Goal: Task Accomplishment & Management: Use online tool/utility

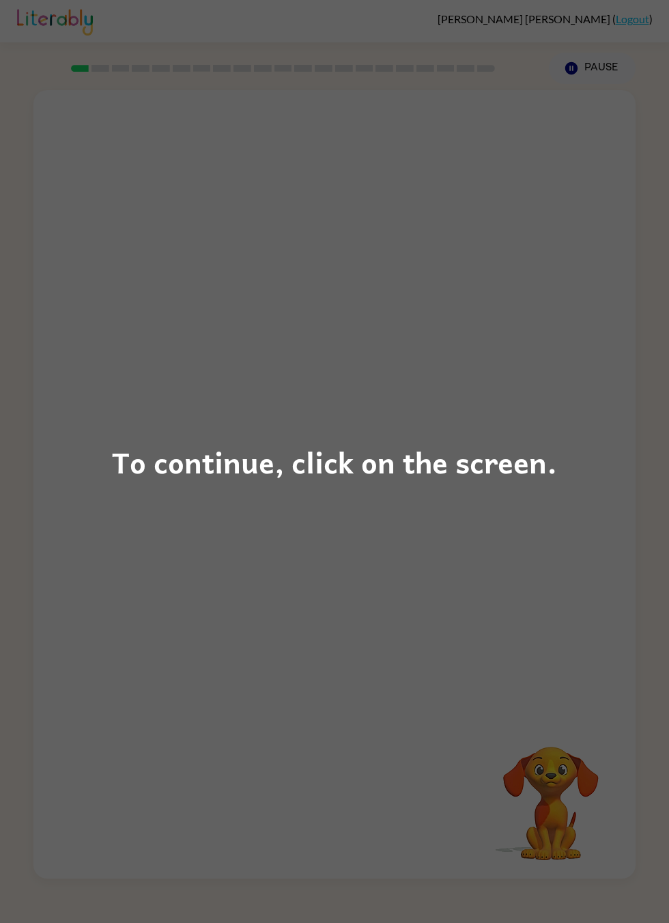
click at [530, 772] on div "To continue, click on the screen." at bounding box center [334, 461] width 669 height 923
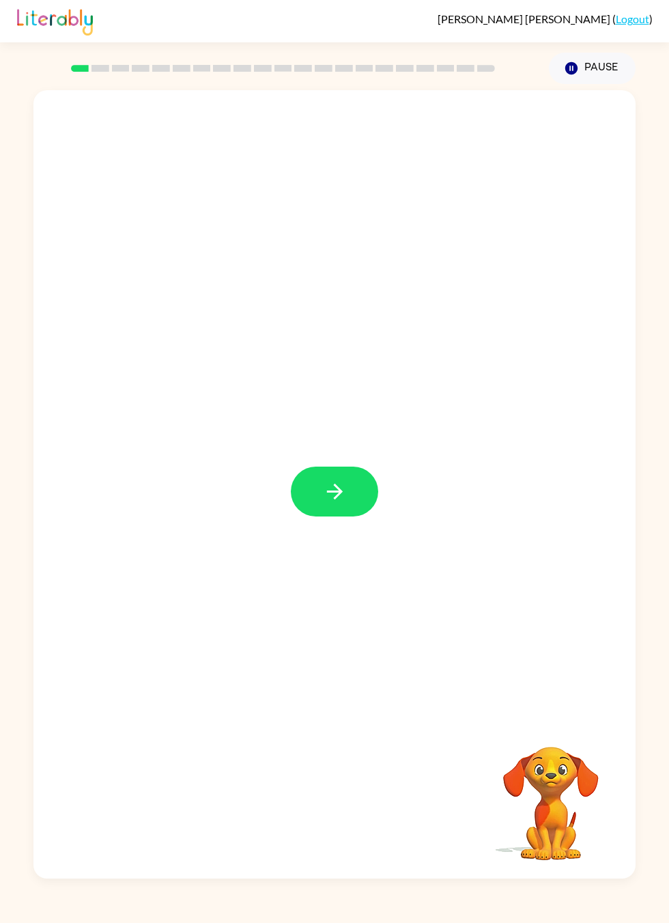
click at [344, 503] on icon "button" at bounding box center [335, 491] width 24 height 24
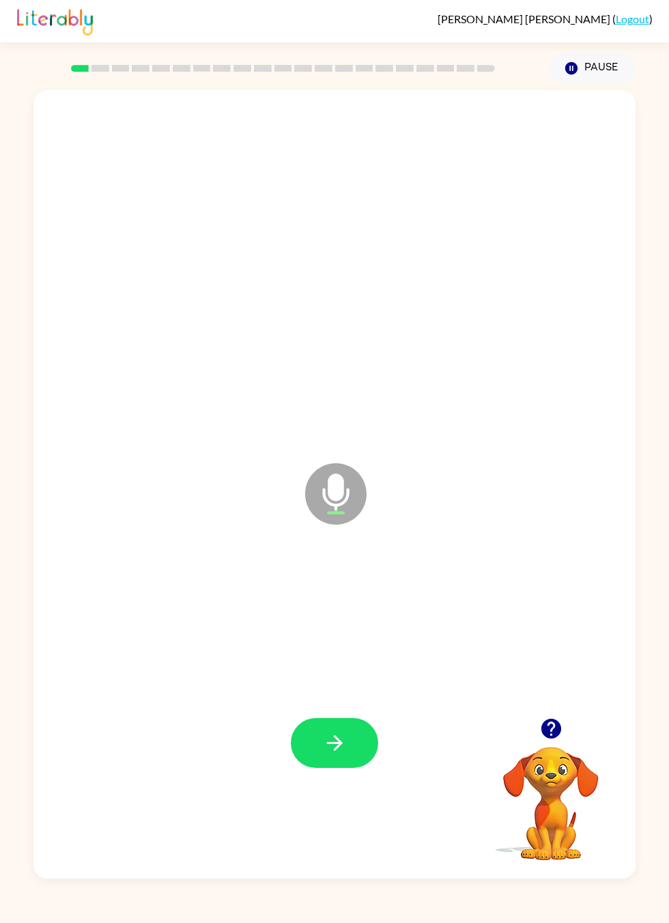
click at [352, 768] on button "button" at bounding box center [334, 743] width 87 height 50
click at [338, 755] on icon "button" at bounding box center [335, 743] width 24 height 24
click at [335, 768] on button "button" at bounding box center [334, 743] width 87 height 50
click at [350, 768] on button "button" at bounding box center [334, 743] width 87 height 50
click at [336, 750] on icon "button" at bounding box center [334, 743] width 16 height 16
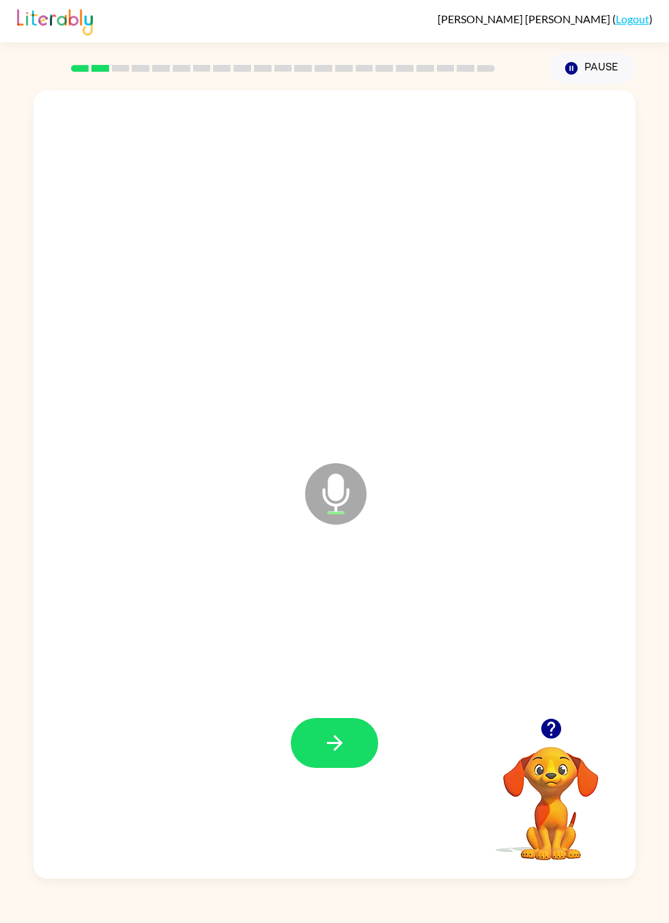
click at [321, 768] on button "button" at bounding box center [334, 743] width 87 height 50
click at [338, 750] on icon "button" at bounding box center [334, 743] width 16 height 16
click at [353, 768] on button "button" at bounding box center [334, 743] width 87 height 50
click at [339, 755] on icon "button" at bounding box center [335, 743] width 24 height 24
click at [351, 768] on button "button" at bounding box center [334, 743] width 87 height 50
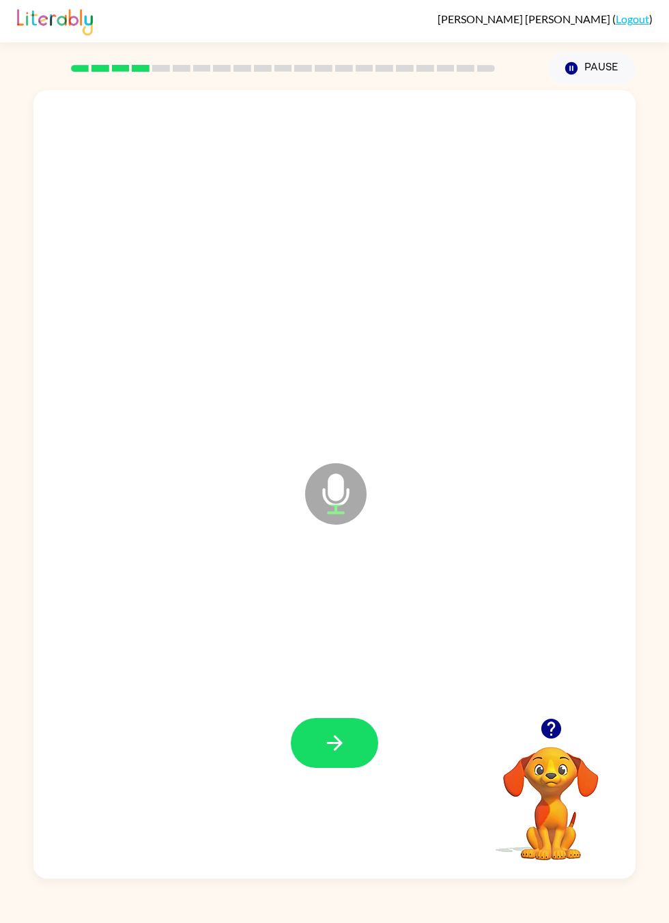
click at [350, 768] on button "button" at bounding box center [334, 743] width 87 height 50
click at [341, 755] on icon "button" at bounding box center [335, 743] width 24 height 24
click at [333, 755] on icon "button" at bounding box center [335, 743] width 24 height 24
click at [350, 768] on button "button" at bounding box center [334, 743] width 87 height 50
click at [324, 755] on icon "button" at bounding box center [335, 743] width 24 height 24
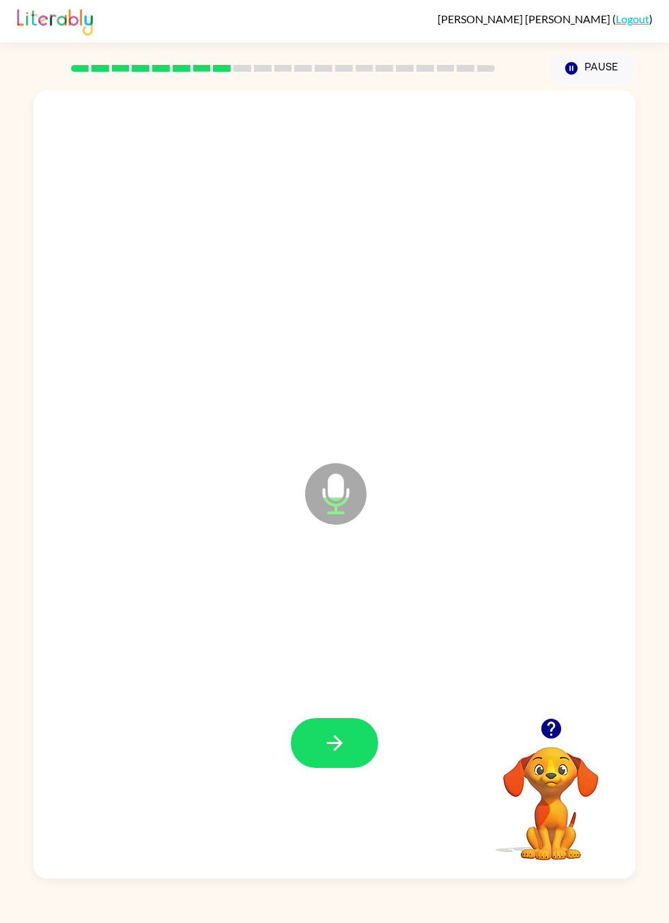
click at [346, 755] on icon "button" at bounding box center [335, 743] width 24 height 24
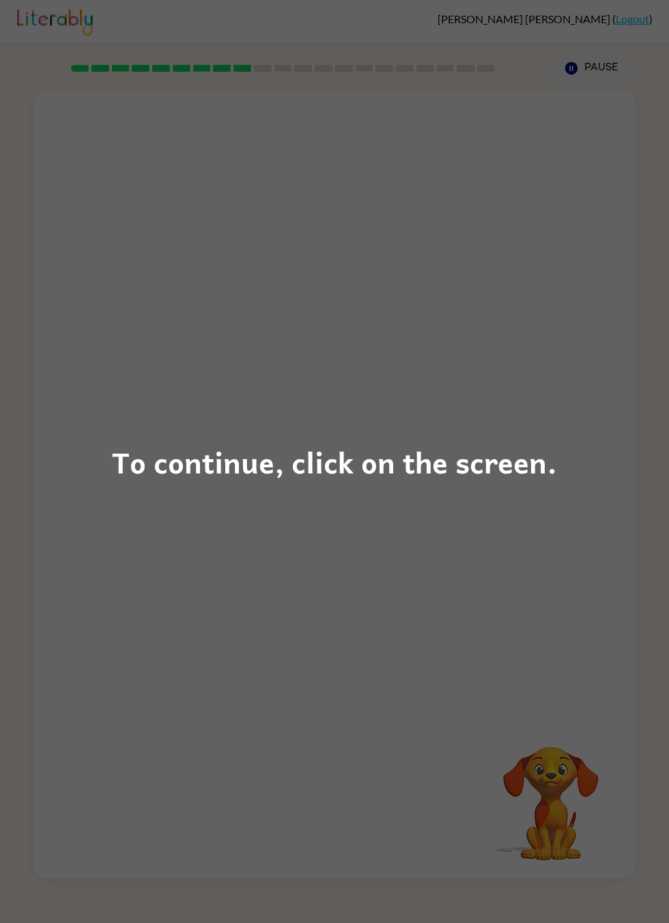
click at [234, 681] on div "To continue, click on the screen." at bounding box center [334, 461] width 669 height 923
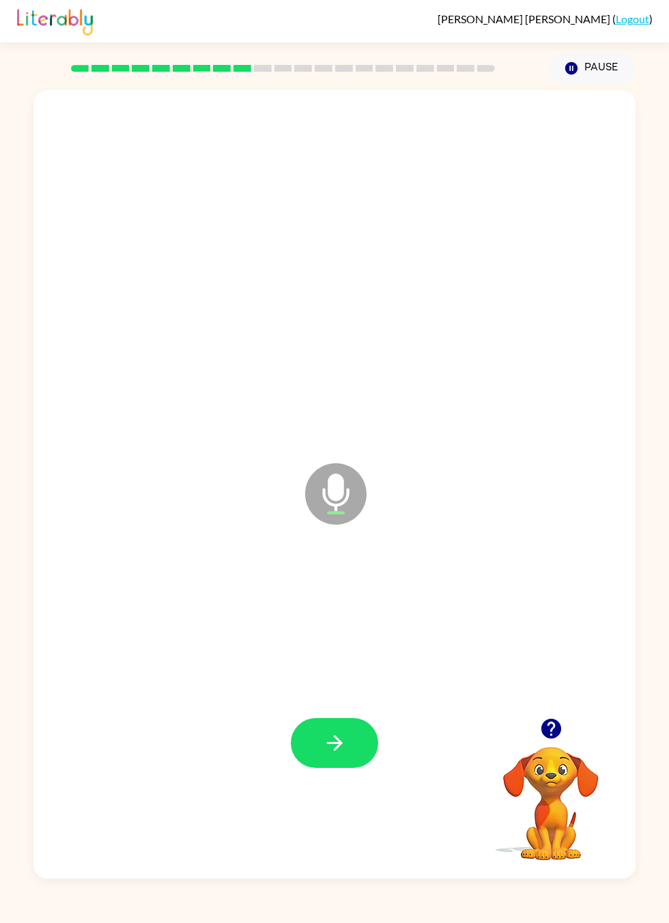
click at [337, 750] on icon "button" at bounding box center [334, 743] width 16 height 16
click at [333, 750] on icon "button" at bounding box center [334, 743] width 16 height 16
click at [352, 768] on button "button" at bounding box center [334, 743] width 87 height 50
click at [318, 768] on button "button" at bounding box center [334, 743] width 87 height 50
click at [364, 768] on button "button" at bounding box center [334, 743] width 87 height 50
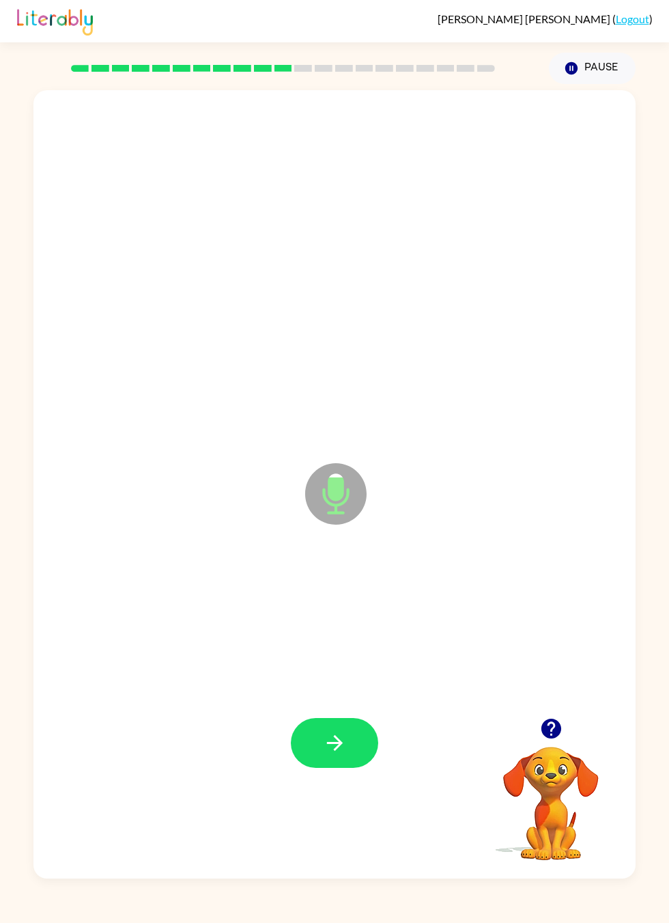
click at [317, 768] on button "button" at bounding box center [334, 743] width 87 height 50
click at [341, 755] on icon "button" at bounding box center [335, 743] width 24 height 24
click at [347, 768] on button "button" at bounding box center [334, 743] width 87 height 50
click at [356, 768] on button "button" at bounding box center [334, 743] width 87 height 50
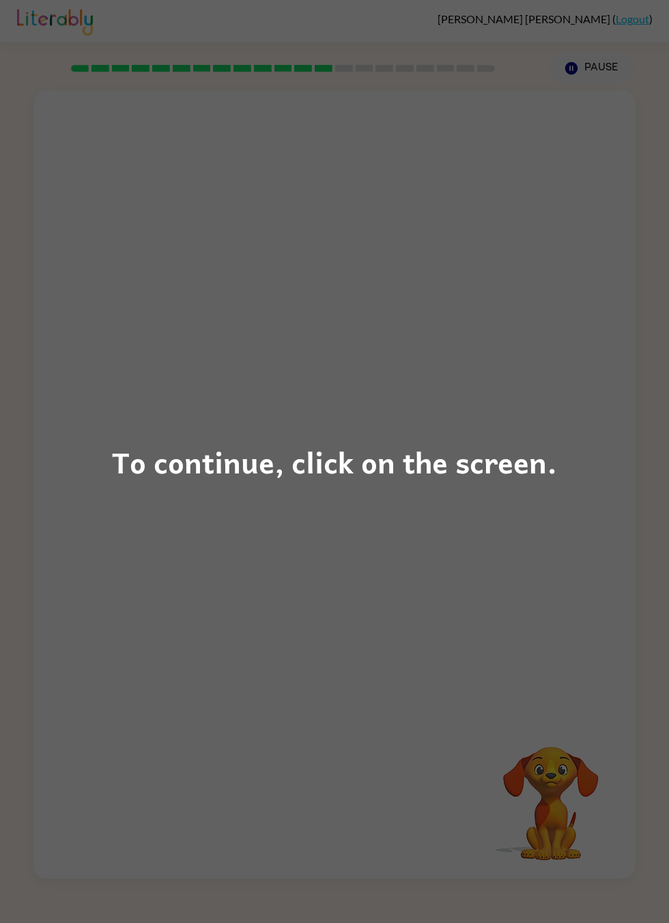
click at [199, 778] on div "To continue, click on the screen." at bounding box center [334, 461] width 669 height 923
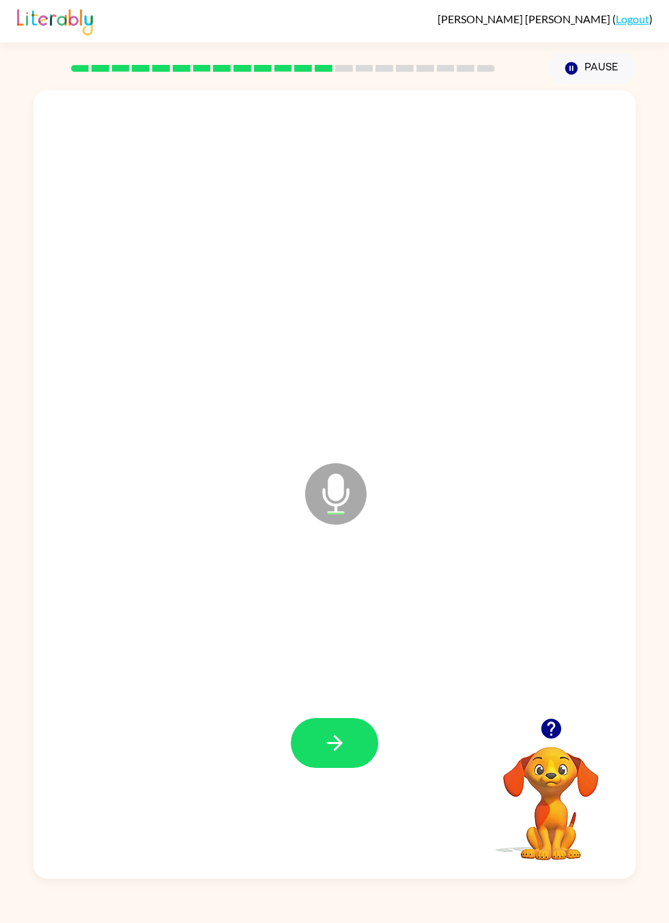
click at [315, 768] on button "button" at bounding box center [334, 743] width 87 height 50
click at [338, 750] on icon "button" at bounding box center [334, 743] width 16 height 16
click at [343, 755] on icon "button" at bounding box center [335, 743] width 24 height 24
click at [328, 755] on icon "button" at bounding box center [335, 743] width 24 height 24
click at [330, 750] on icon "button" at bounding box center [334, 743] width 16 height 16
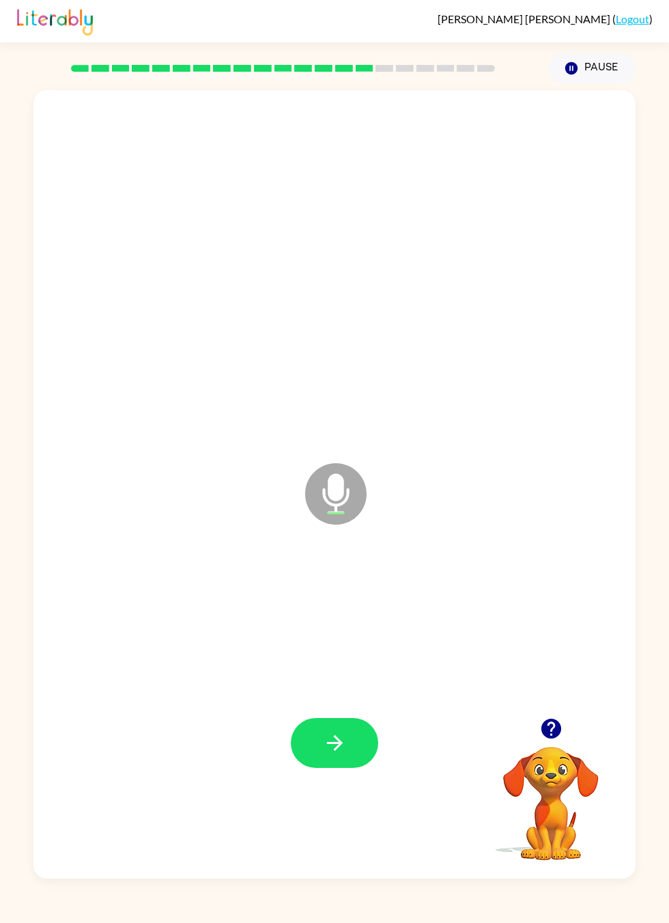
click at [324, 755] on icon "button" at bounding box center [335, 743] width 24 height 24
click at [331, 755] on icon "button" at bounding box center [335, 743] width 24 height 24
click at [336, 750] on icon "button" at bounding box center [334, 743] width 16 height 16
click at [333, 768] on button "button" at bounding box center [334, 743] width 87 height 50
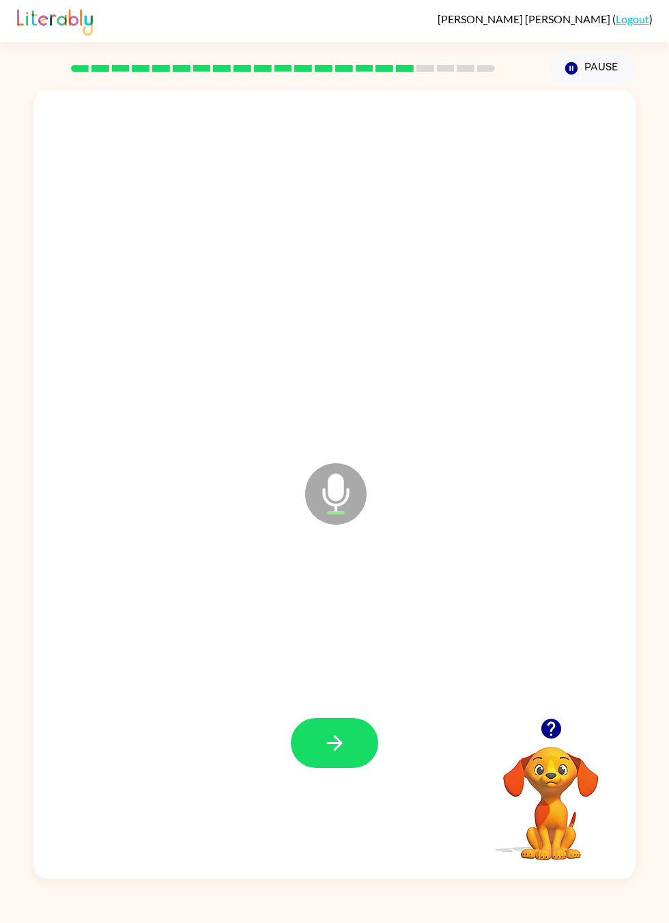
click at [320, 768] on button "button" at bounding box center [334, 743] width 87 height 50
click at [328, 775] on div at bounding box center [334, 742] width 575 height 244
click at [324, 731] on icon "button" at bounding box center [335, 743] width 24 height 24
click at [337, 744] on icon "button" at bounding box center [335, 743] width 24 height 24
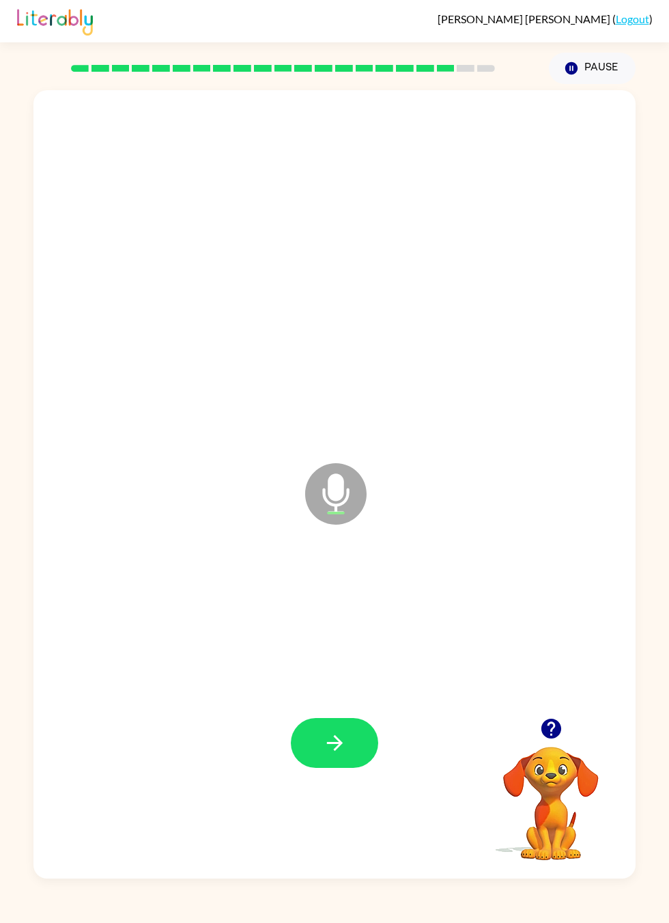
click at [349, 748] on button "button" at bounding box center [334, 743] width 87 height 50
click at [359, 735] on button "button" at bounding box center [334, 743] width 87 height 50
click at [339, 731] on icon "button" at bounding box center [335, 743] width 24 height 24
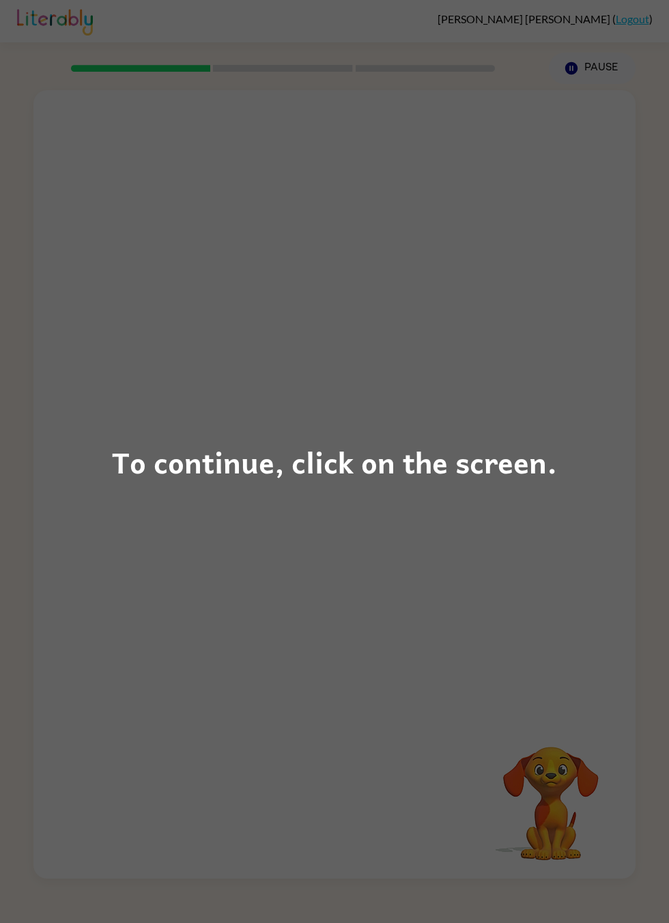
click at [367, 800] on div "To continue, click on the screen." at bounding box center [334, 461] width 669 height 923
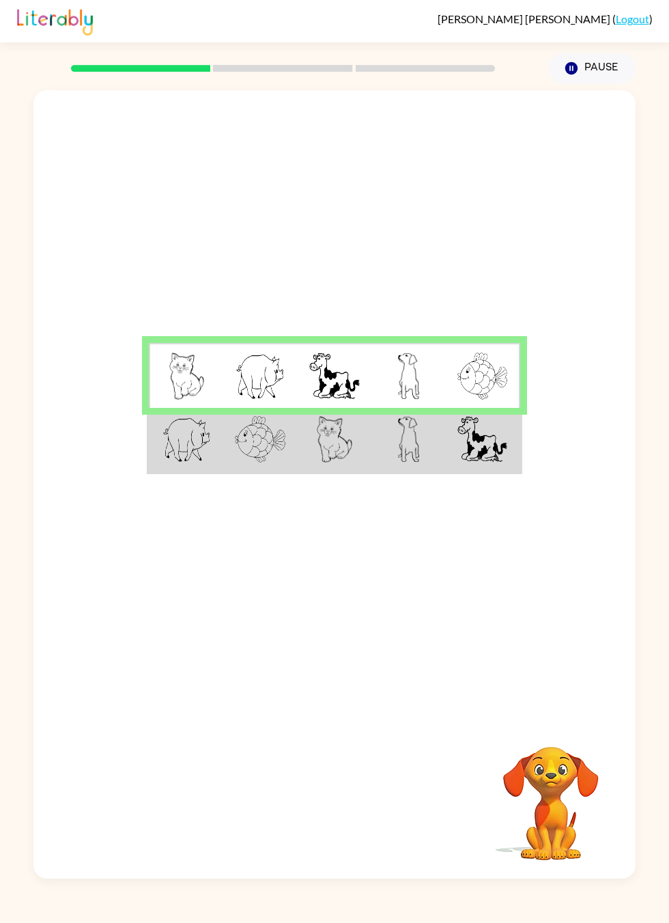
click at [173, 463] on img at bounding box center [186, 439] width 49 height 47
click at [176, 463] on img at bounding box center [186, 439] width 49 height 47
click at [252, 463] on img at bounding box center [260, 439] width 51 height 47
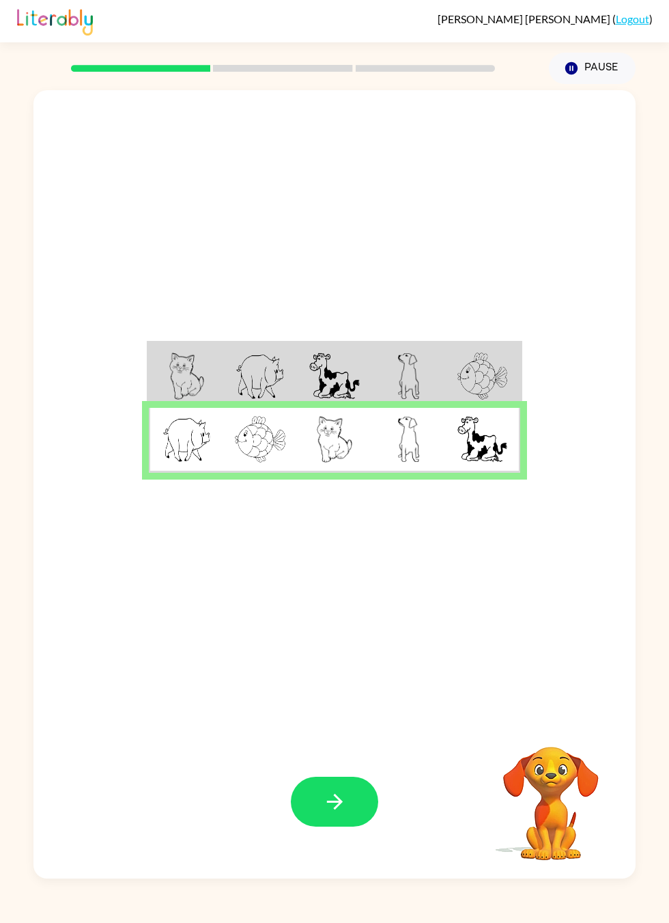
click at [323, 826] on button "button" at bounding box center [334, 801] width 87 height 50
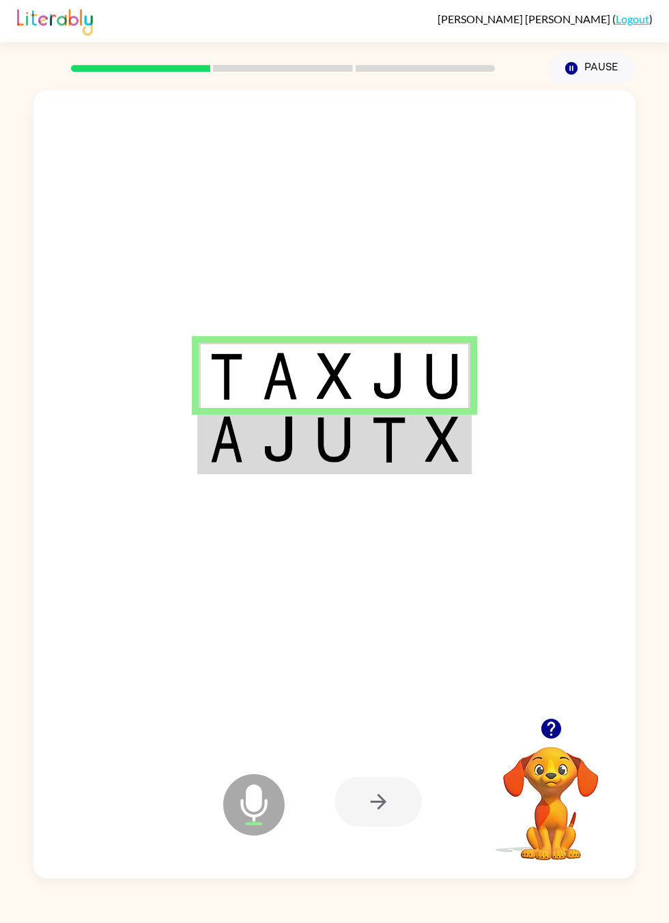
click at [240, 463] on img at bounding box center [227, 439] width 34 height 47
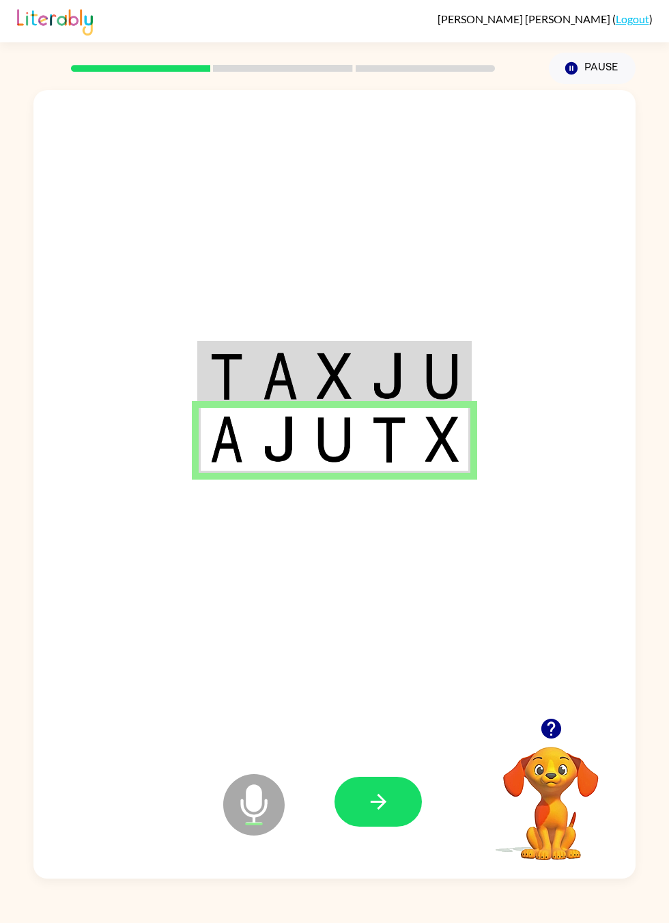
click at [371, 813] on icon "button" at bounding box center [379, 801] width 24 height 24
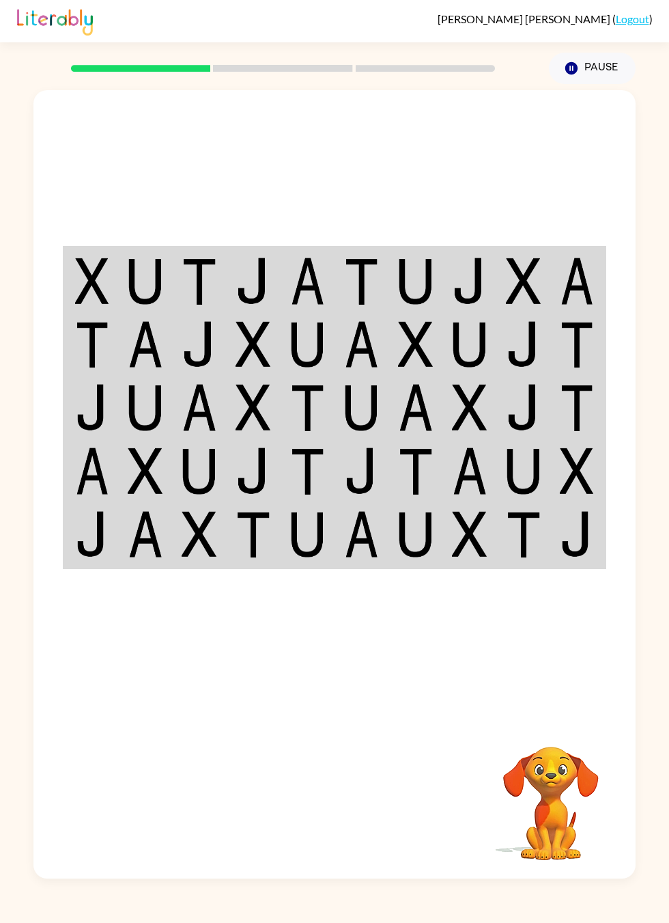
click at [92, 305] on img at bounding box center [92, 280] width 34 height 47
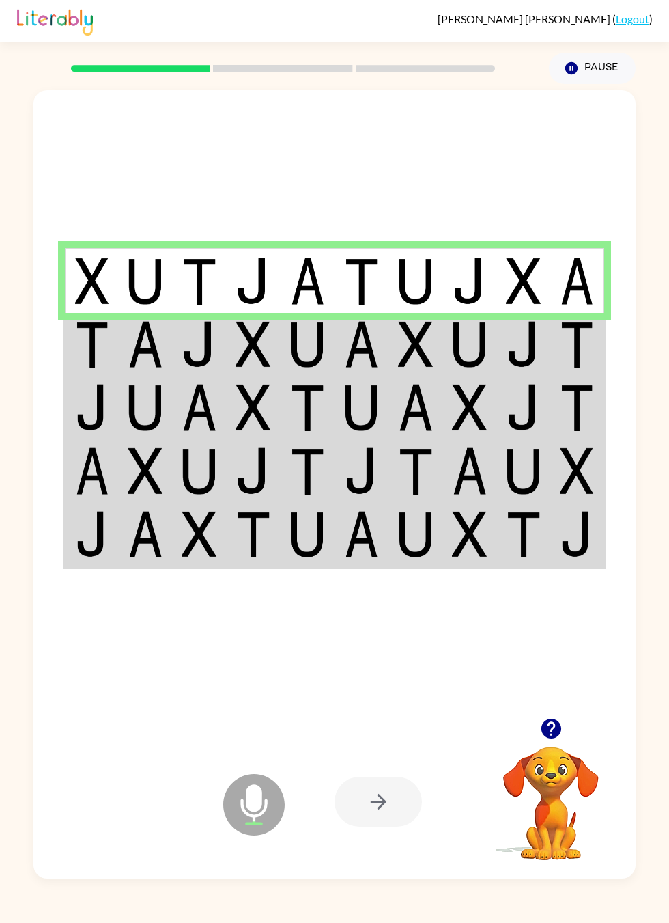
click at [102, 305] on img at bounding box center [92, 280] width 34 height 47
click at [102, 368] on img at bounding box center [92, 344] width 34 height 47
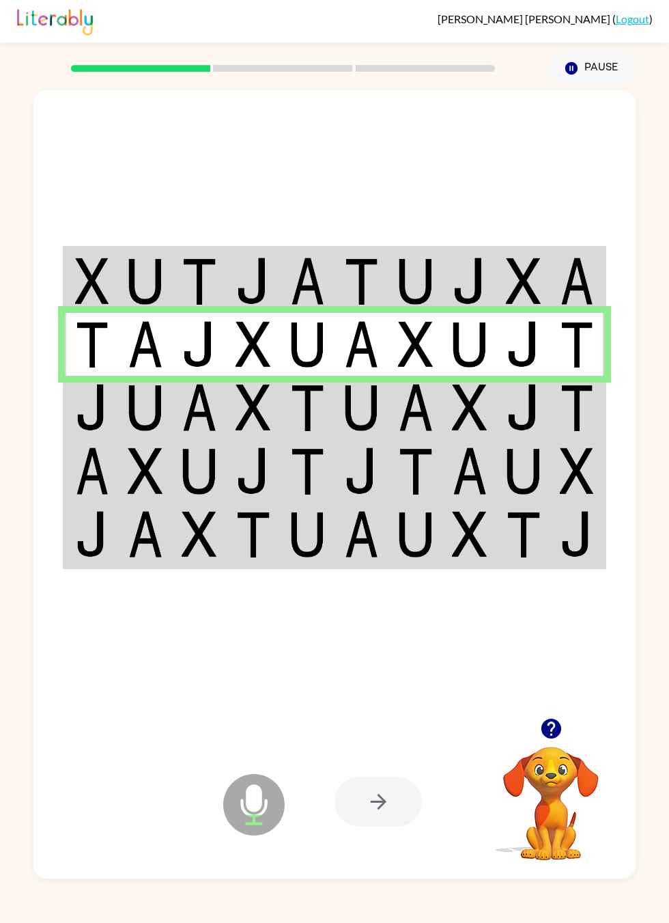
click at [96, 431] on img at bounding box center [92, 407] width 34 height 47
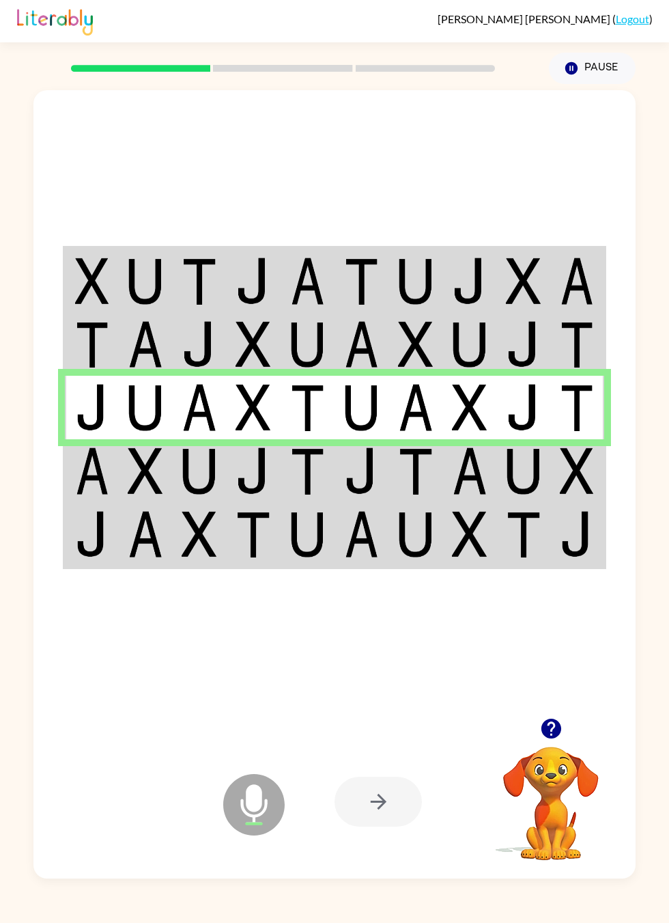
click at [104, 494] on img at bounding box center [92, 470] width 34 height 47
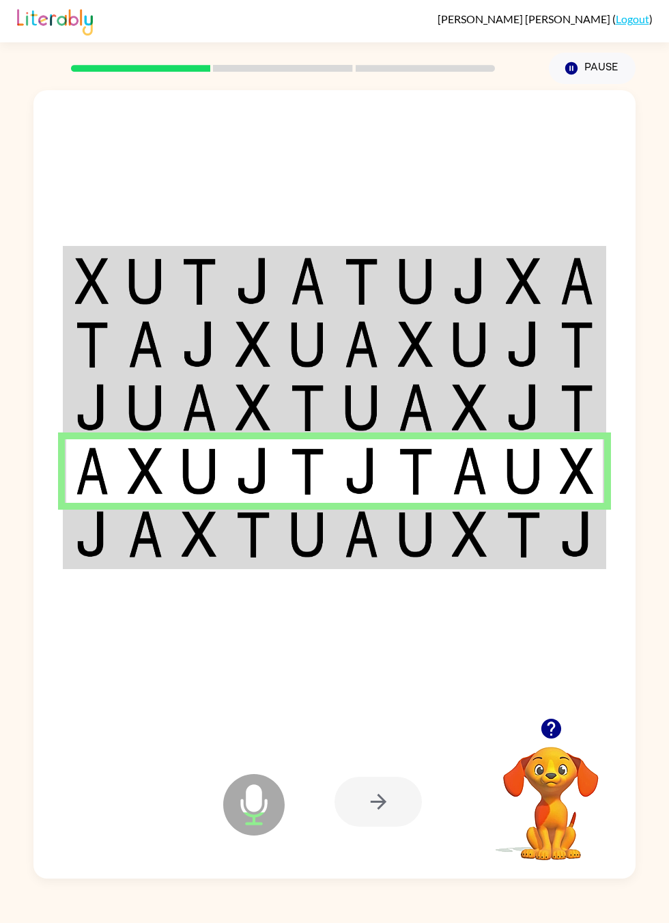
click at [107, 558] on img at bounding box center [92, 534] width 34 height 47
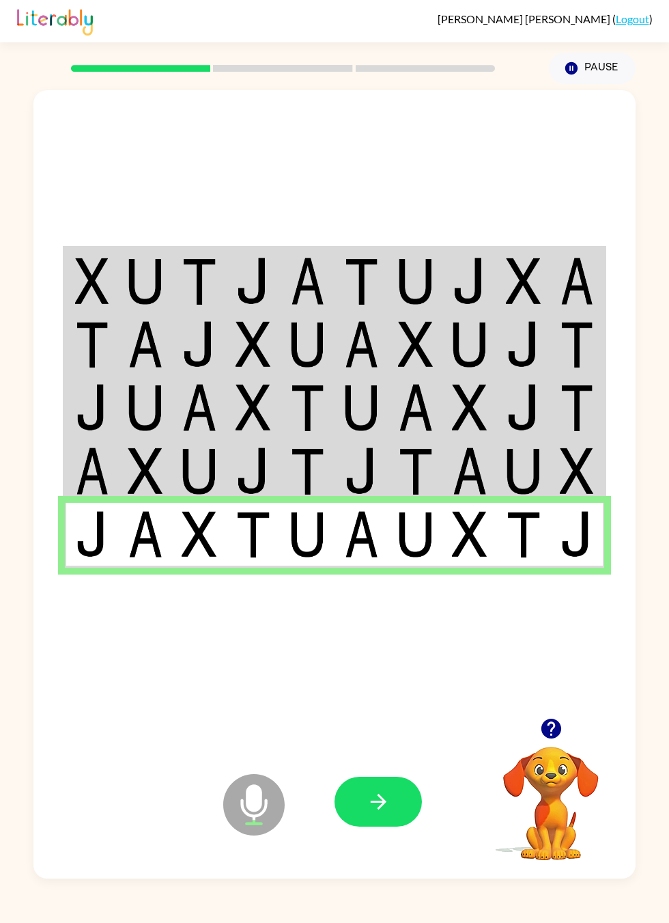
click at [378, 813] on icon "button" at bounding box center [379, 801] width 24 height 24
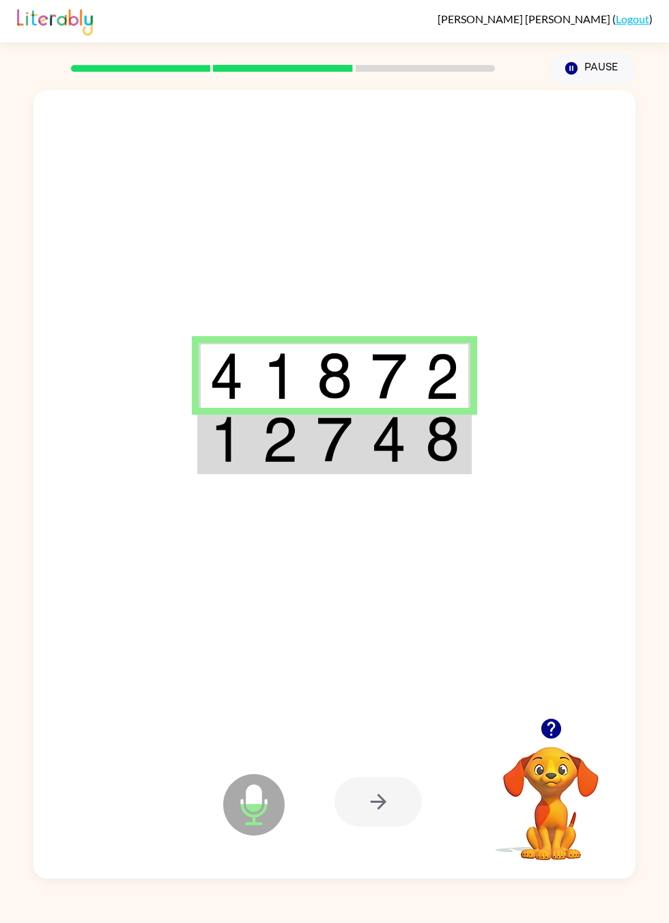
click at [227, 463] on img at bounding box center [227, 439] width 34 height 47
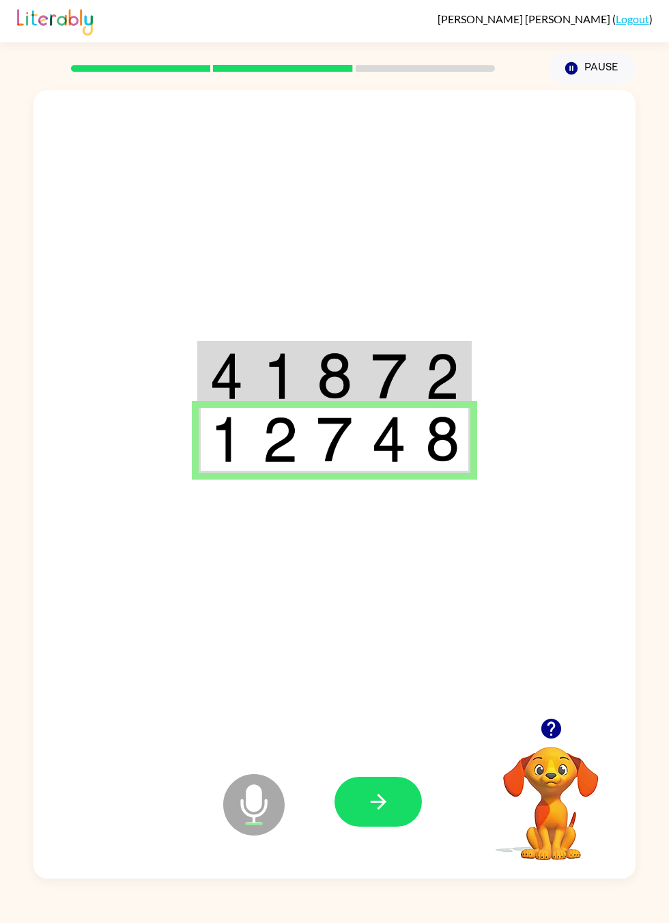
click at [379, 813] on icon "button" at bounding box center [379, 801] width 24 height 24
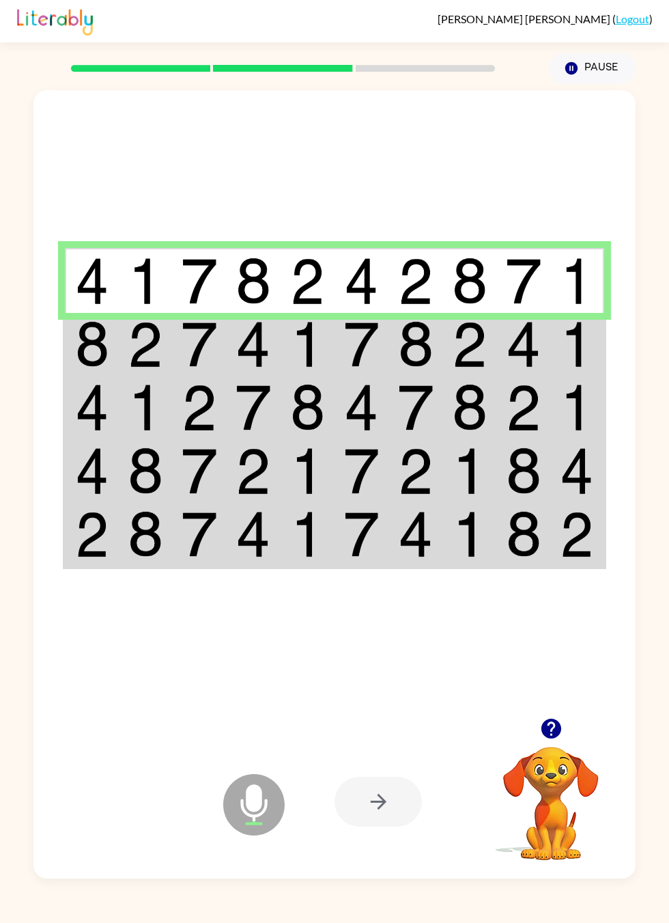
click at [77, 368] on img at bounding box center [92, 344] width 34 height 47
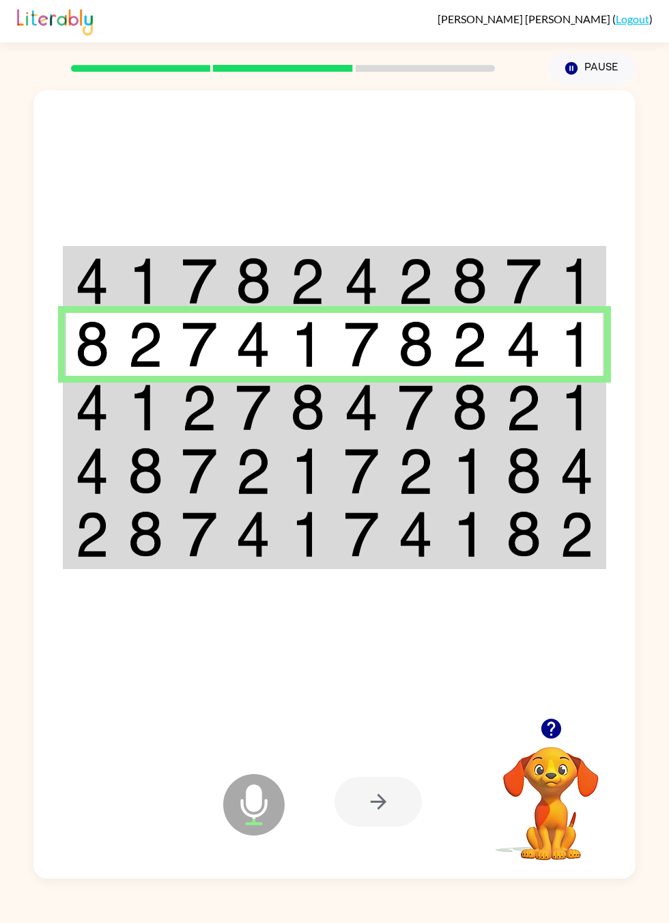
click at [87, 431] on img at bounding box center [92, 407] width 34 height 47
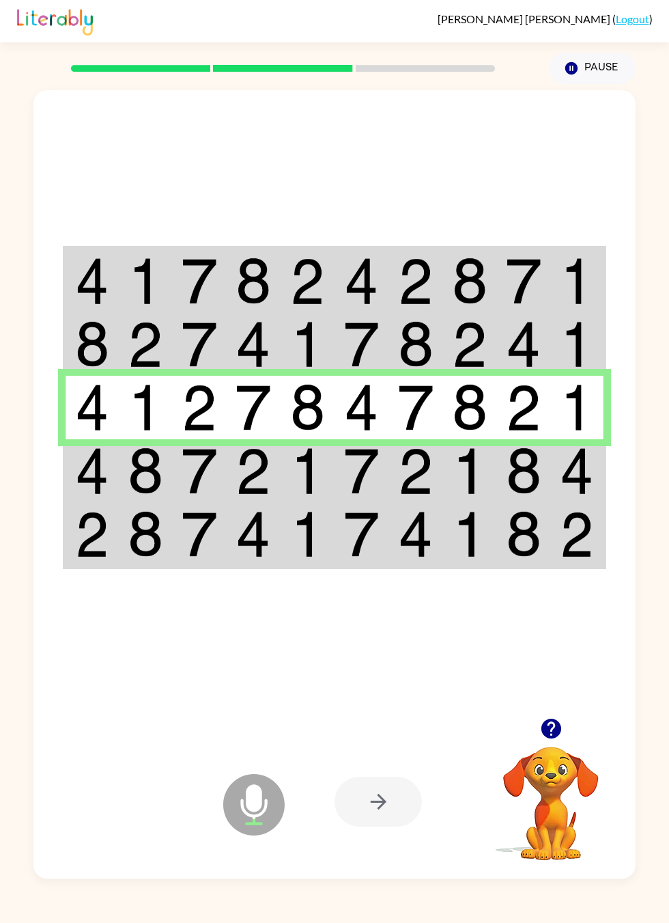
click at [87, 494] on img at bounding box center [92, 470] width 34 height 47
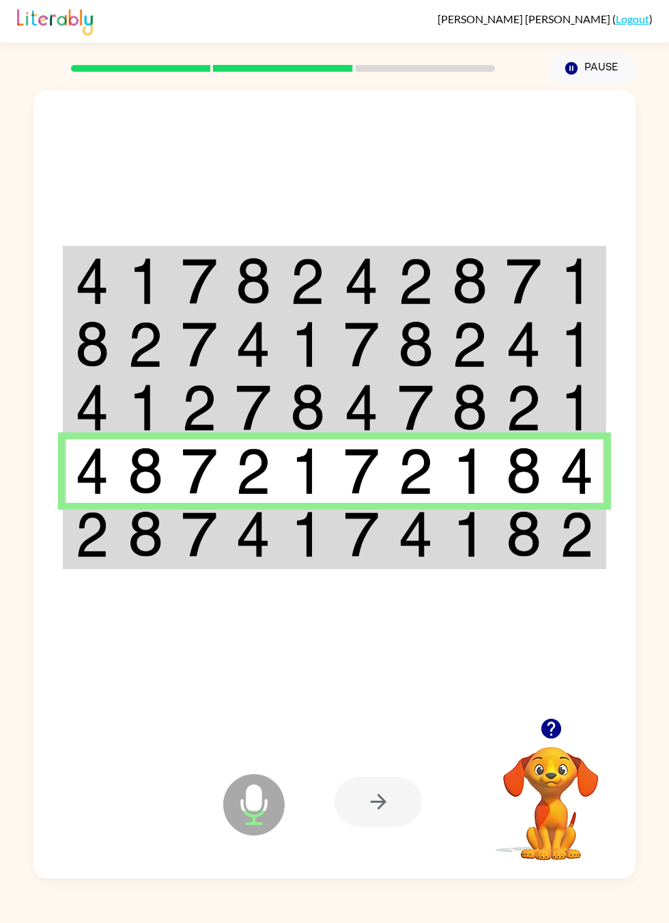
click at [87, 558] on img at bounding box center [92, 534] width 34 height 47
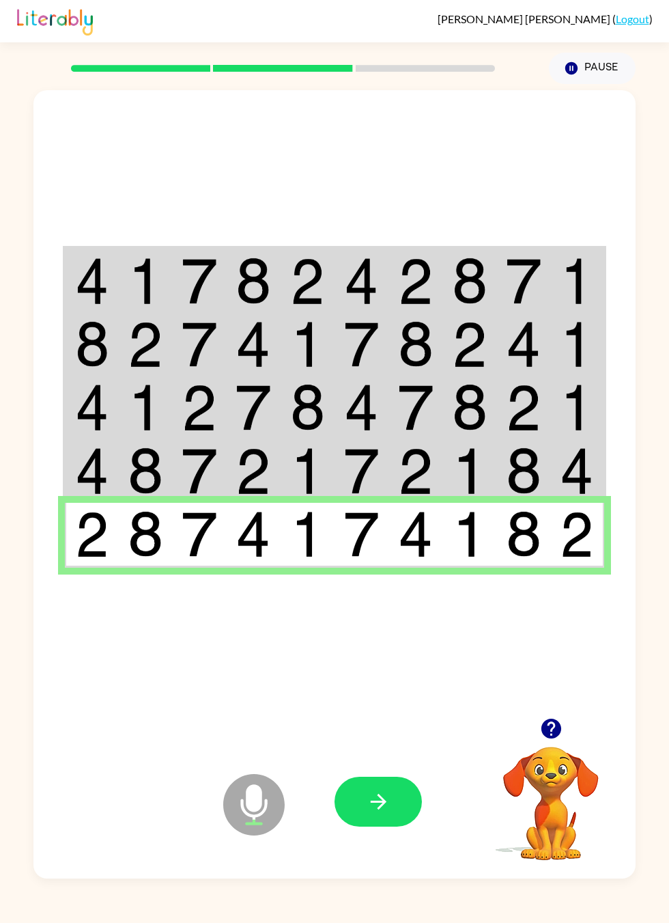
click at [365, 826] on button "button" at bounding box center [378, 801] width 87 height 50
